Goal: Information Seeking & Learning: Understand process/instructions

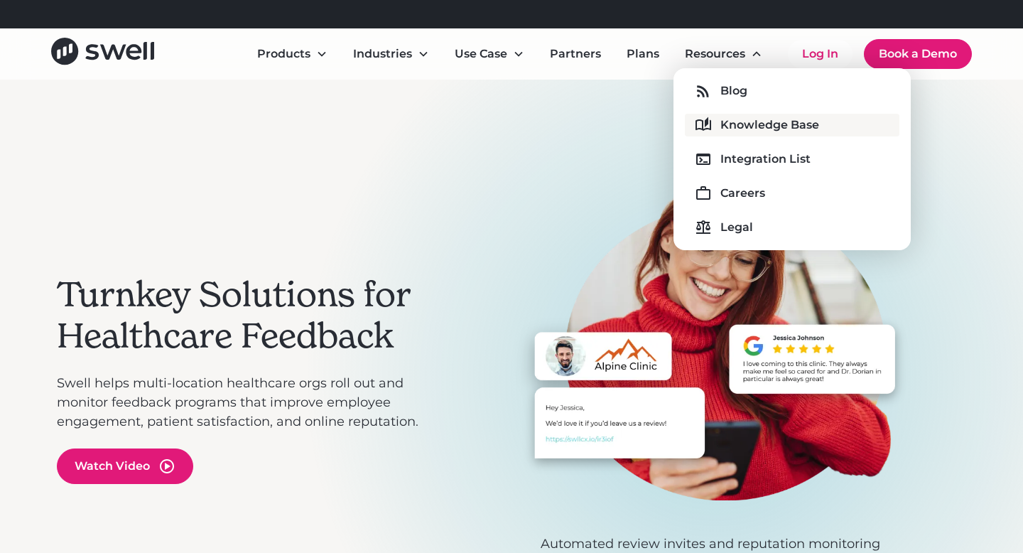
click at [732, 119] on div "Knowledge Base" at bounding box center [770, 125] width 99 height 17
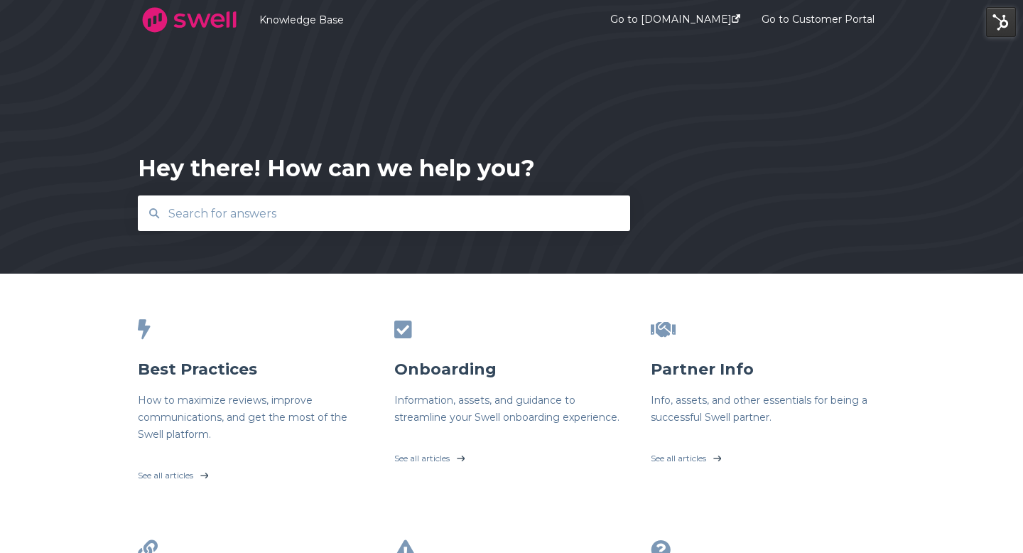
click at [518, 227] on input "text" at bounding box center [384, 213] width 449 height 31
type input "2"
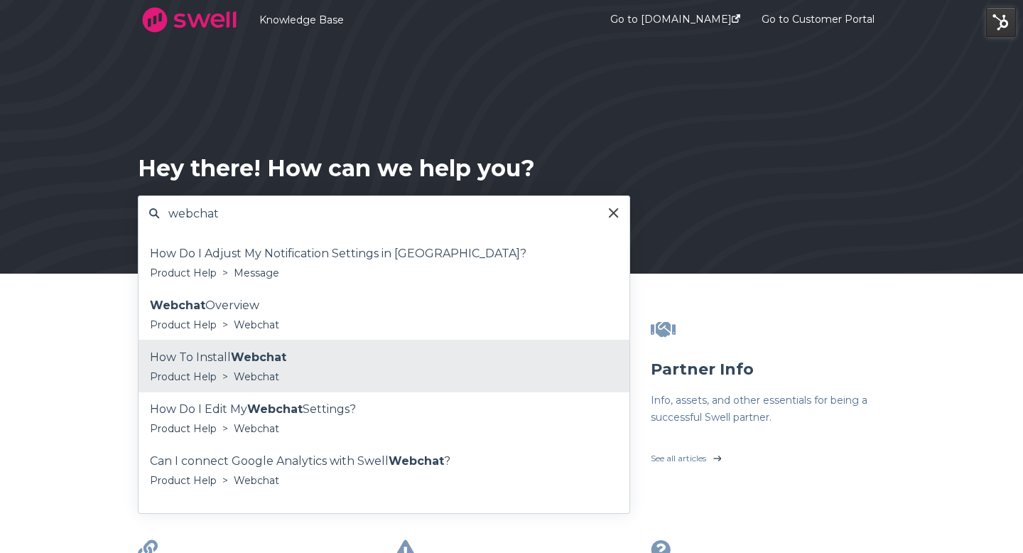
type input "webchat"
click at [378, 358] on div "How To Install Webchat" at bounding box center [384, 357] width 468 height 21
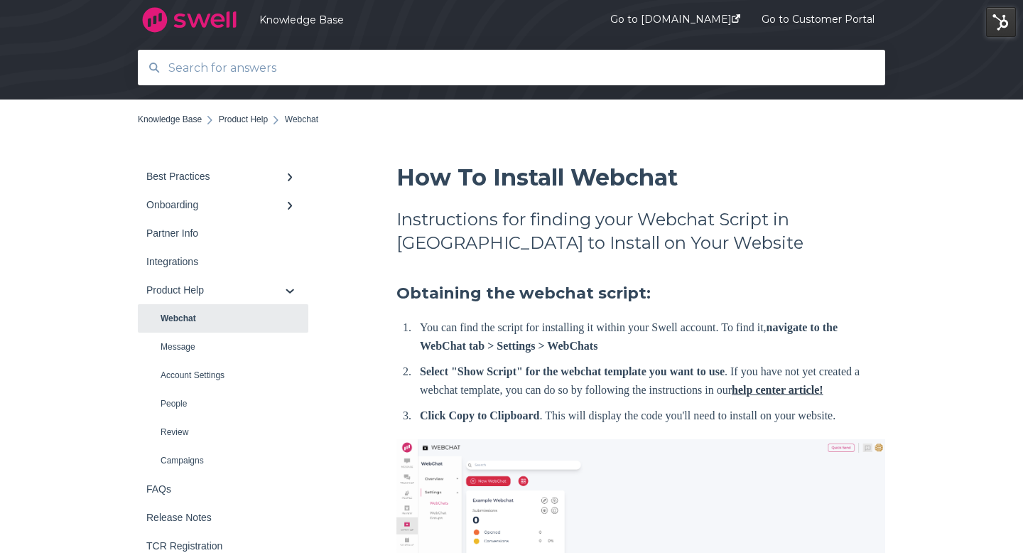
scroll to position [198, 0]
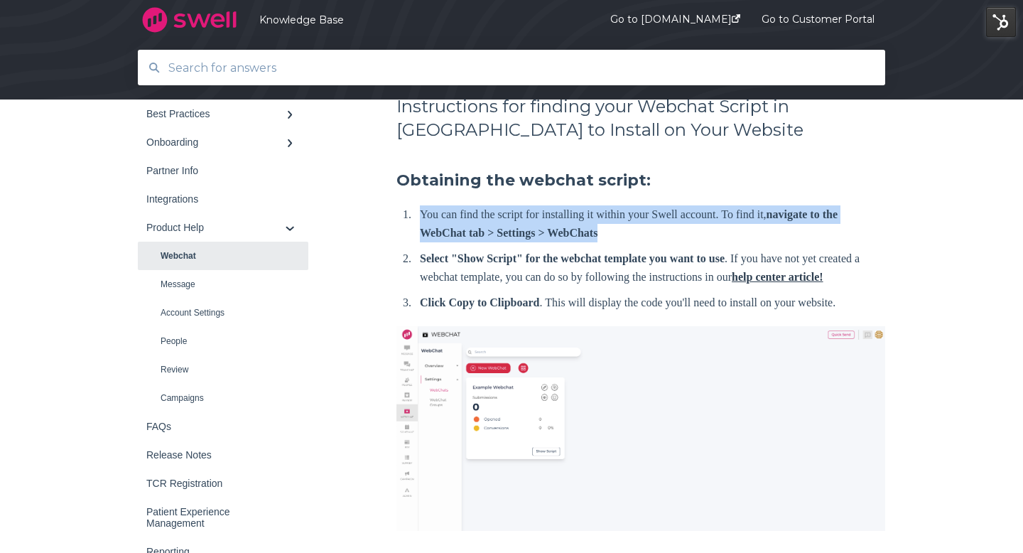
drag, startPoint x: 416, startPoint y: 214, endPoint x: 549, endPoint y: 248, distance: 137.2
click at [549, 248] on ol "You can find the script for installing it within your Swell account. To find it…" at bounding box center [643, 258] width 483 height 107
